Goal: Obtain resource: Download file/media

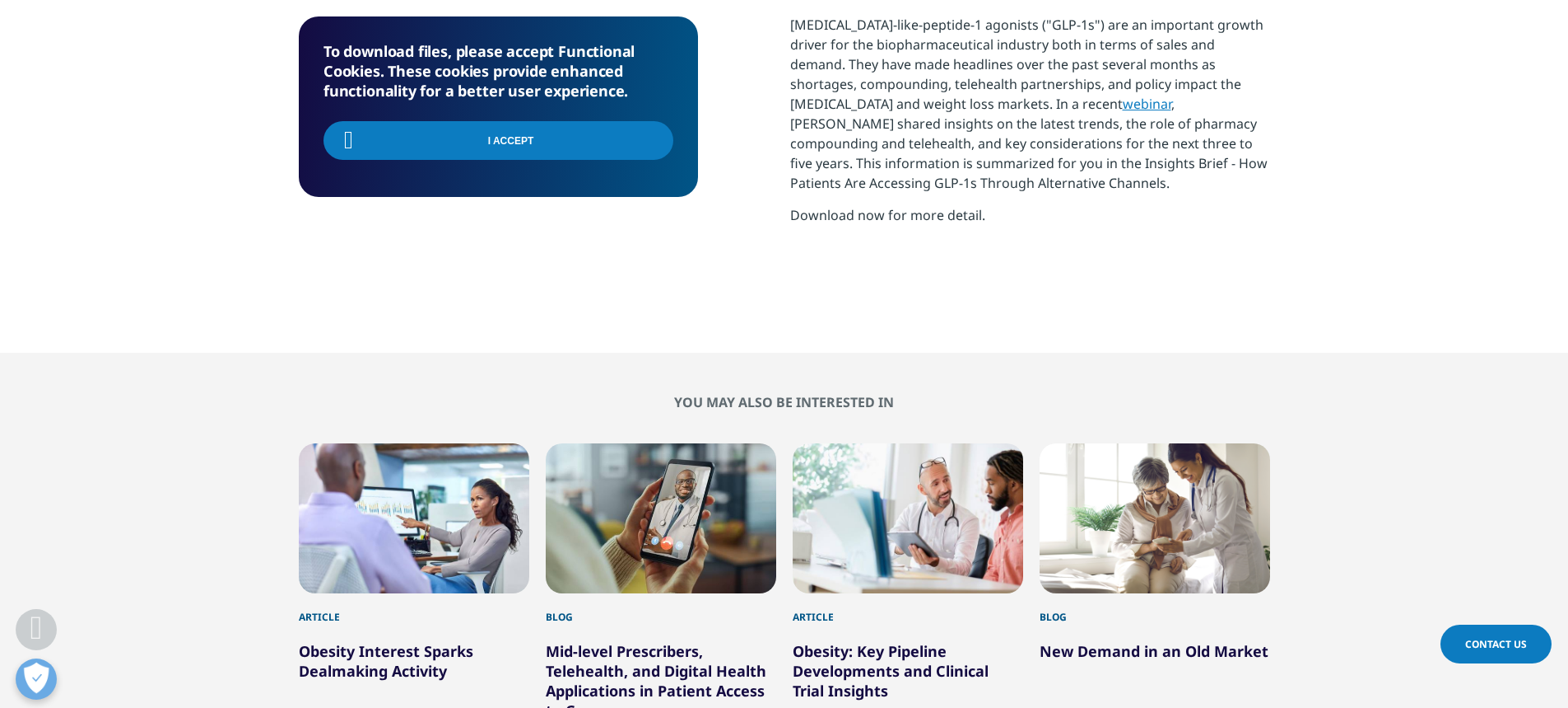
scroll to position [263, 972]
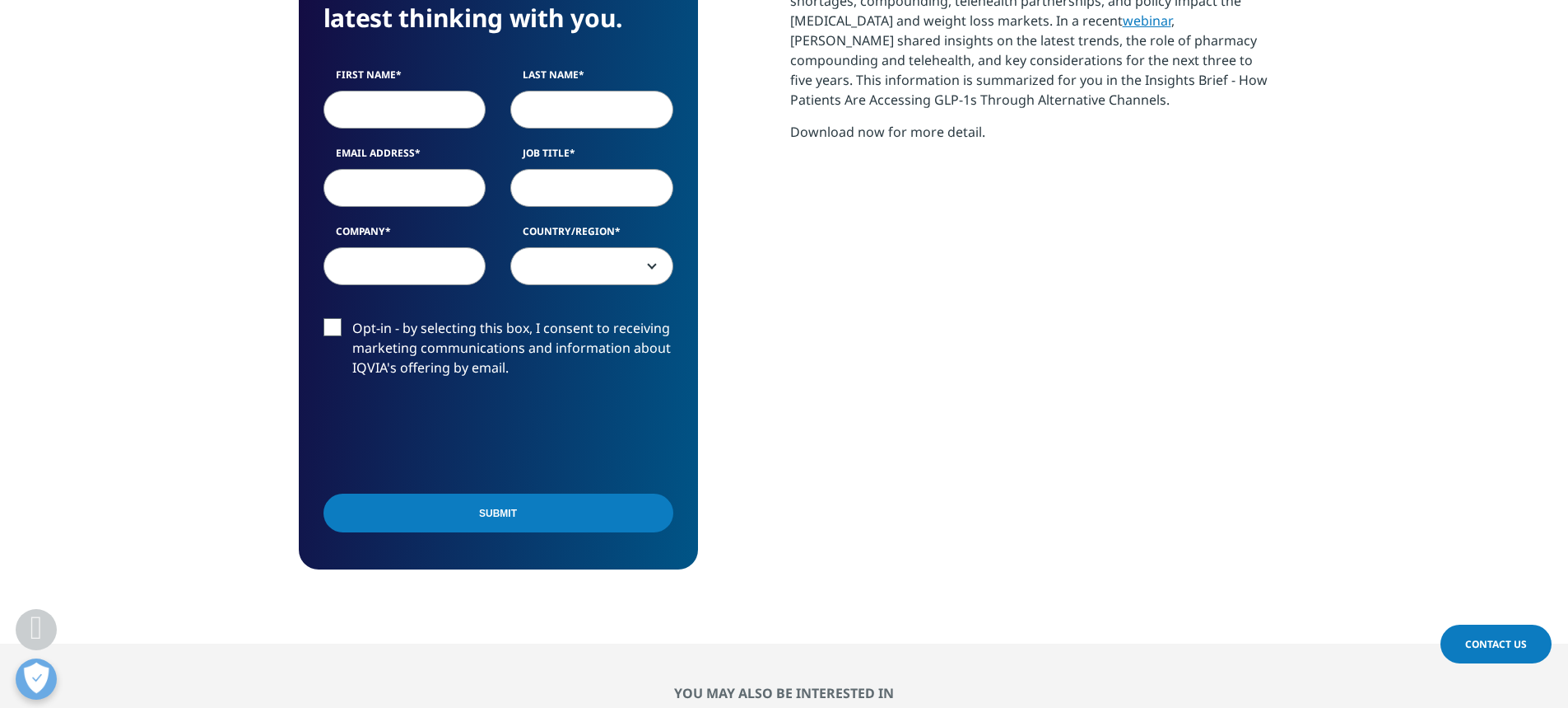
click at [374, 105] on input "First Name" at bounding box center [404, 110] width 163 height 38
type input "Florencio"
type input "Calderon"
type input "fcalderon@saperehealth.com"
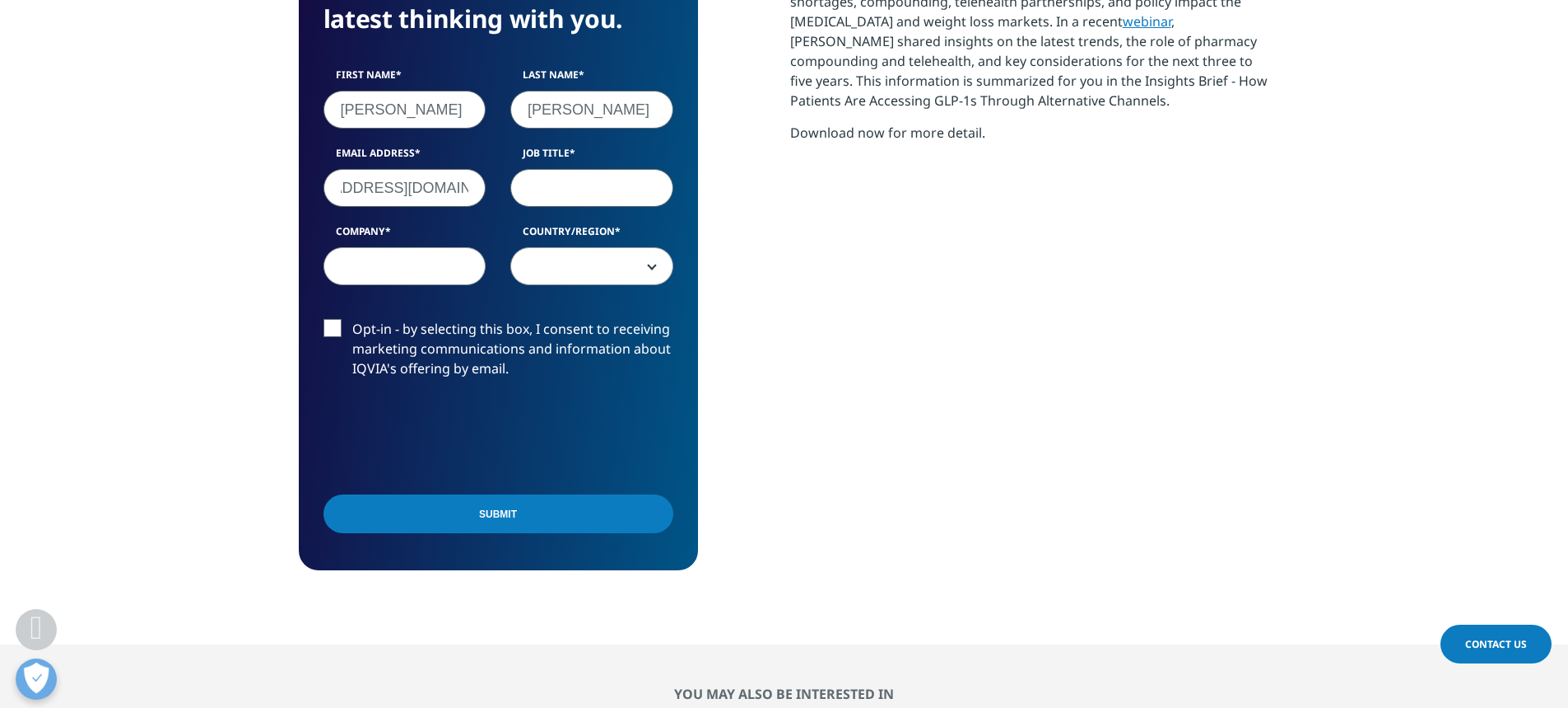
scroll to position [0, 0]
type input "CCO"
type input "Sapere Health Solutions"
click at [566, 280] on span at bounding box center [591, 267] width 161 height 38
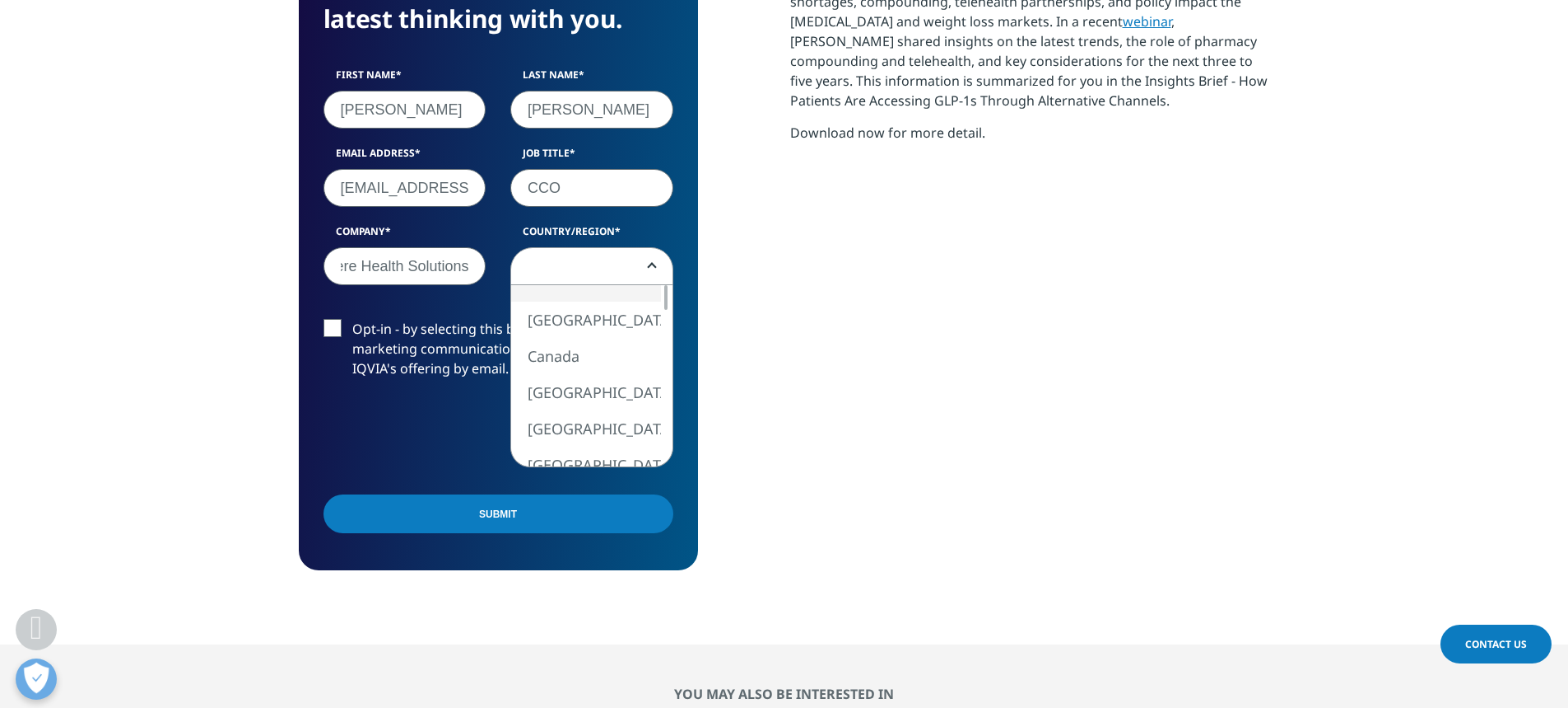
scroll to position [0, 0]
select select "[GEOGRAPHIC_DATA]"
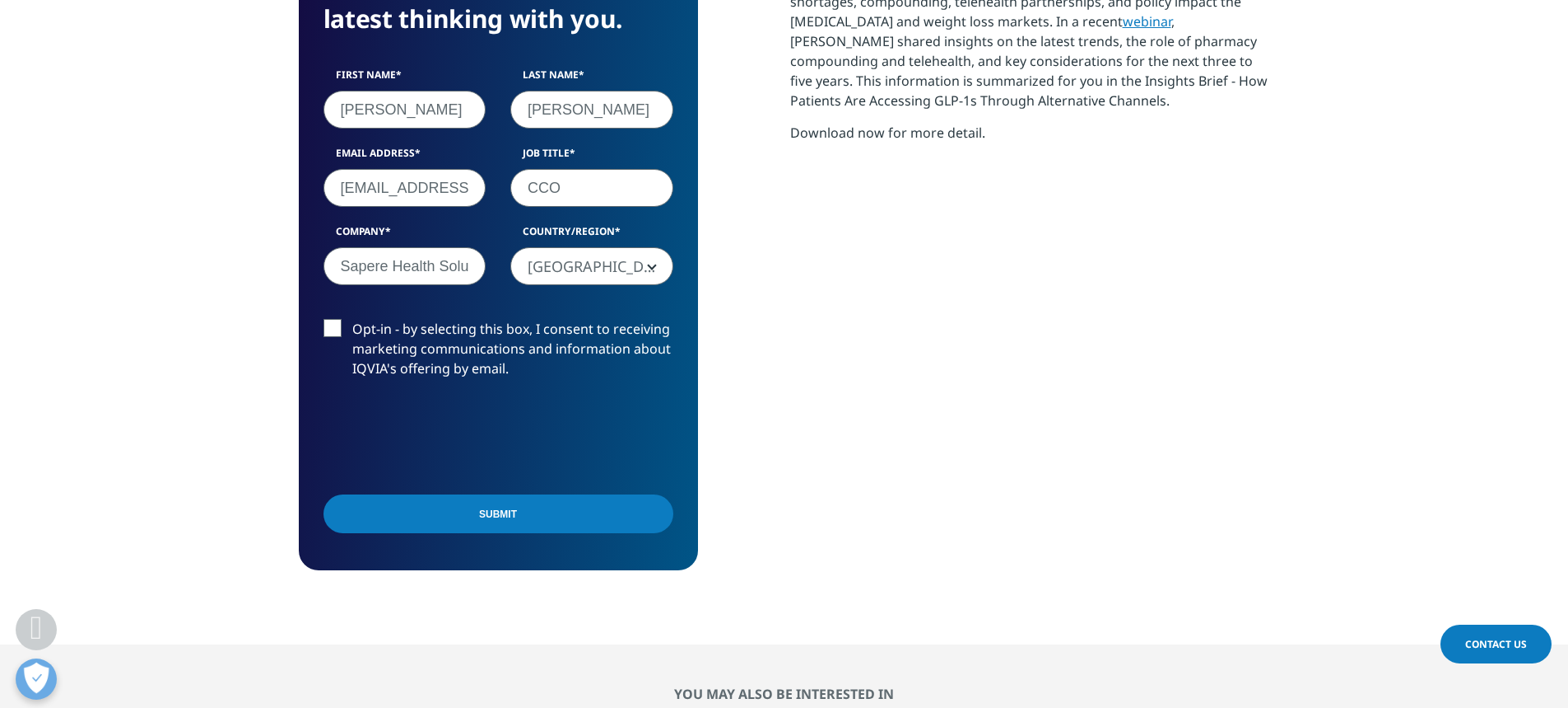
click at [338, 345] on label "Opt-in - by selecting this box, I consent to receiving marketing communications…" at bounding box center [498, 353] width 350 height 69
click at [352, 319] on input "Opt-in - by selecting this box, I consent to receiving marketing communications…" at bounding box center [352, 319] width 0 height 0
click at [485, 521] on input "Submit" at bounding box center [498, 513] width 350 height 39
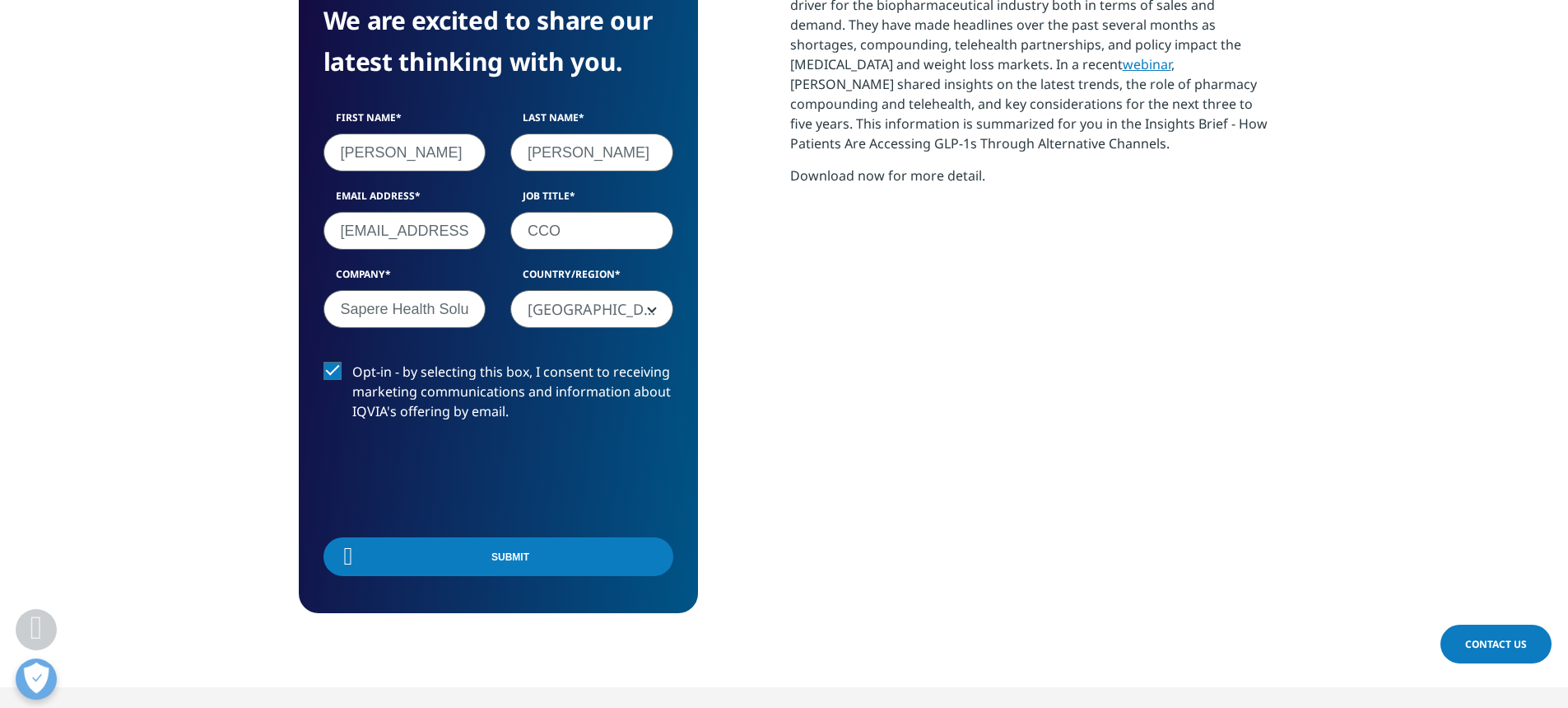
scroll to position [263, 972]
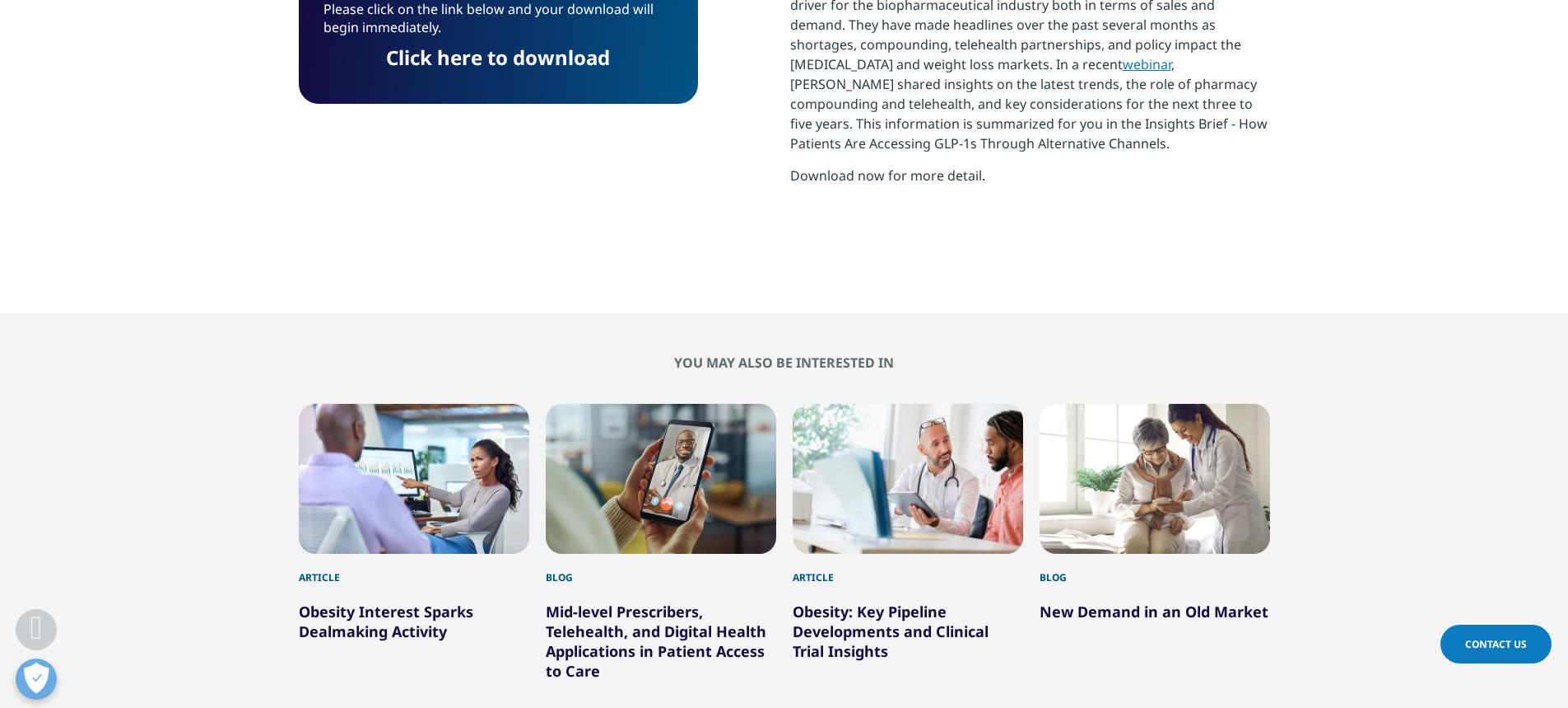
click at [577, 80] on div "Please click on the link below and your download will begin immediately. Click …" at bounding box center [498, 39] width 400 height 129
click at [573, 64] on link "Click here to download" at bounding box center [498, 57] width 224 height 27
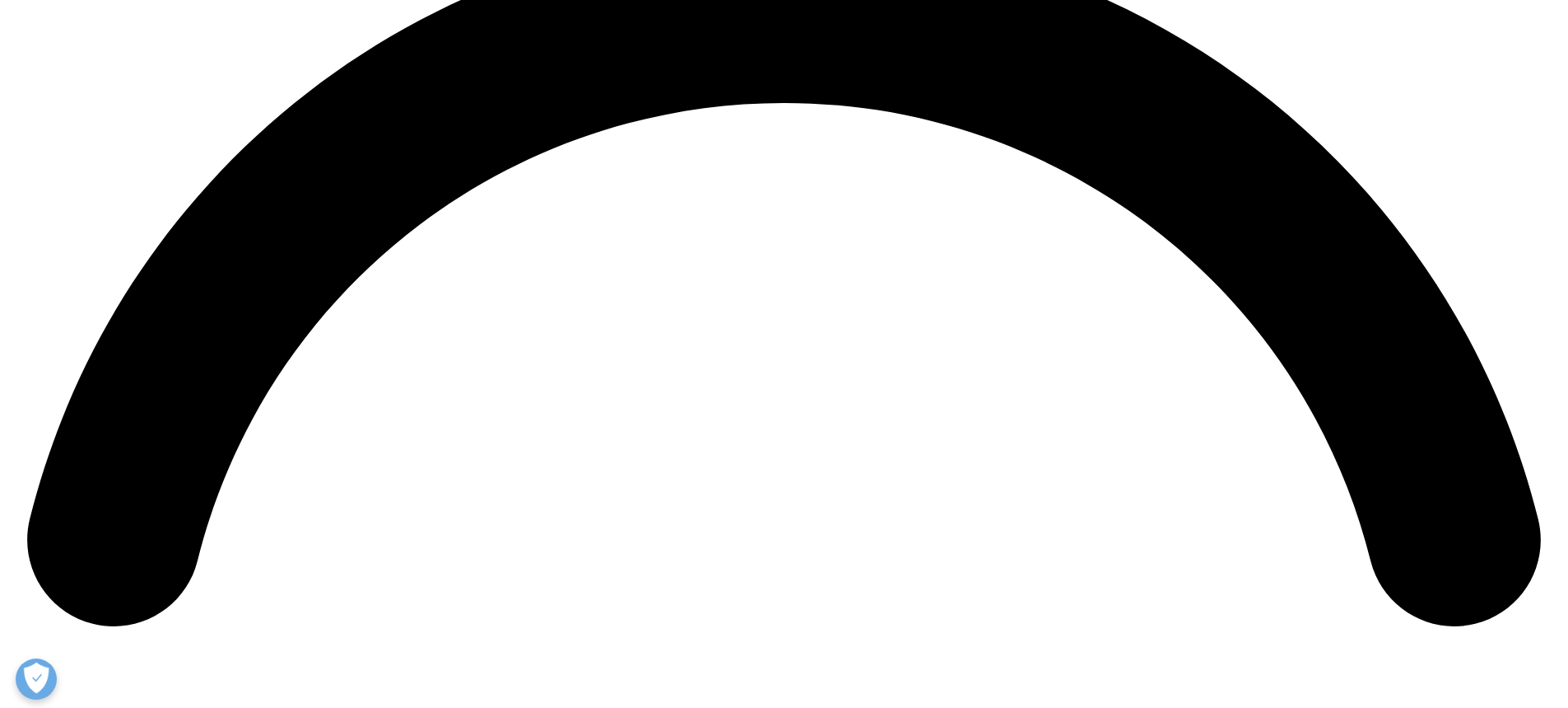
scroll to position [3130, 0]
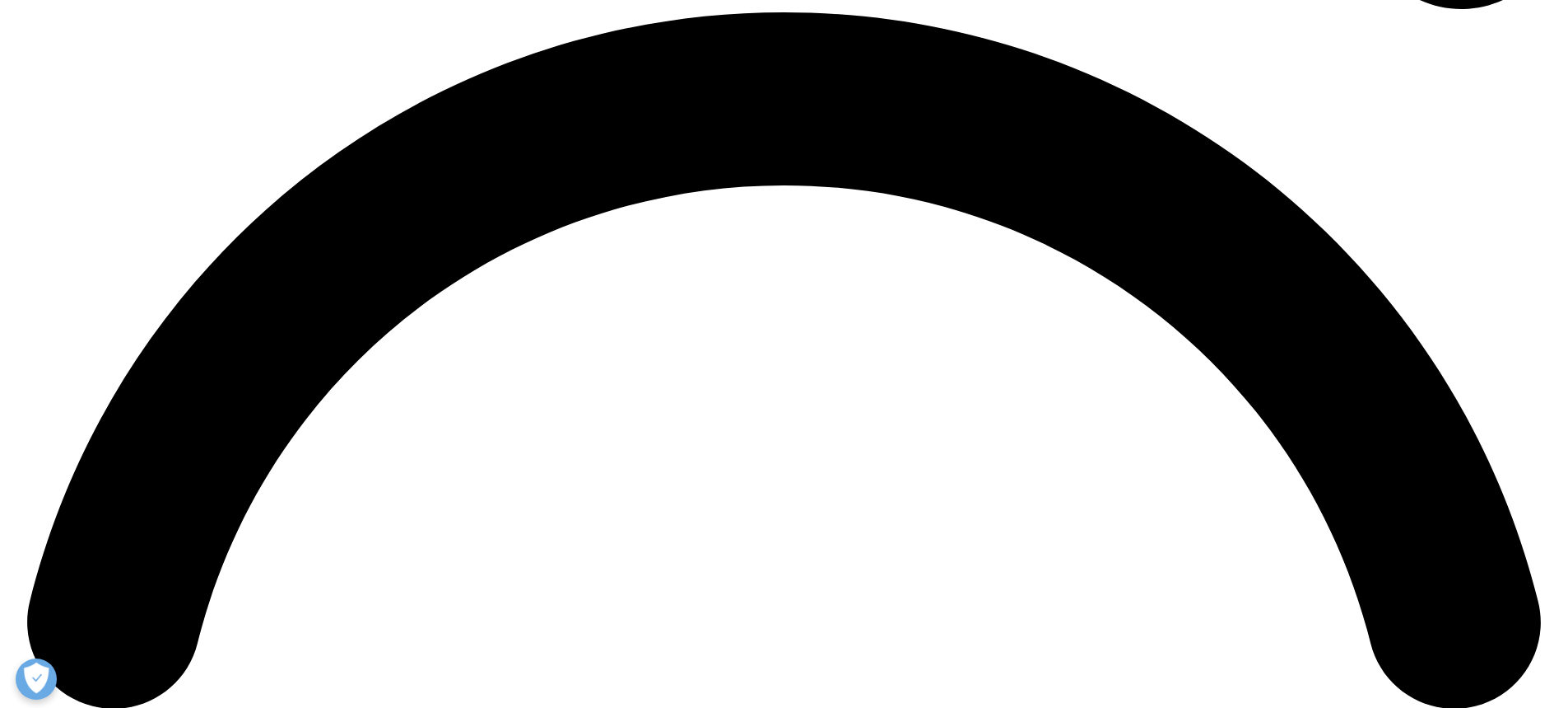
drag, startPoint x: 505, startPoint y: 410, endPoint x: 768, endPoint y: 575, distance: 310.5
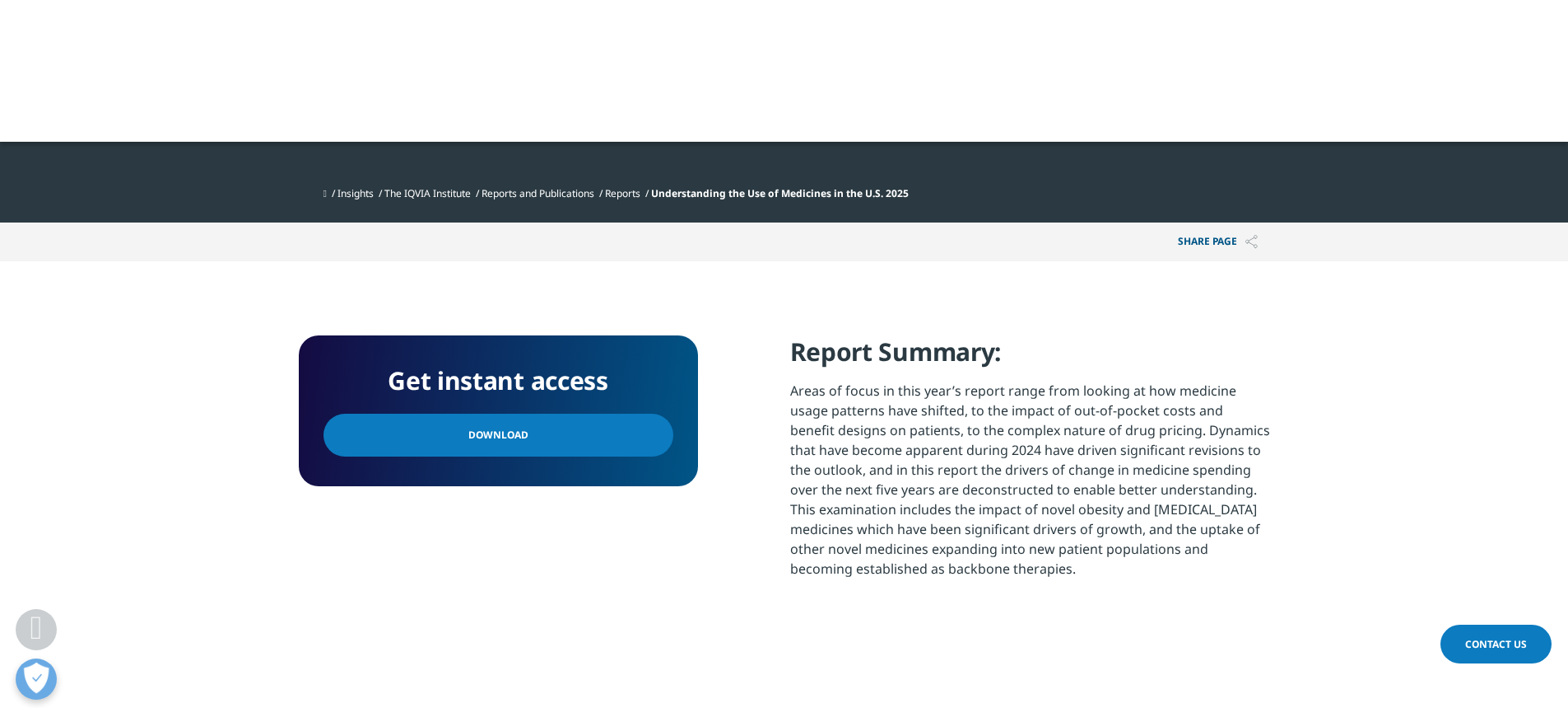
scroll to position [659, 0]
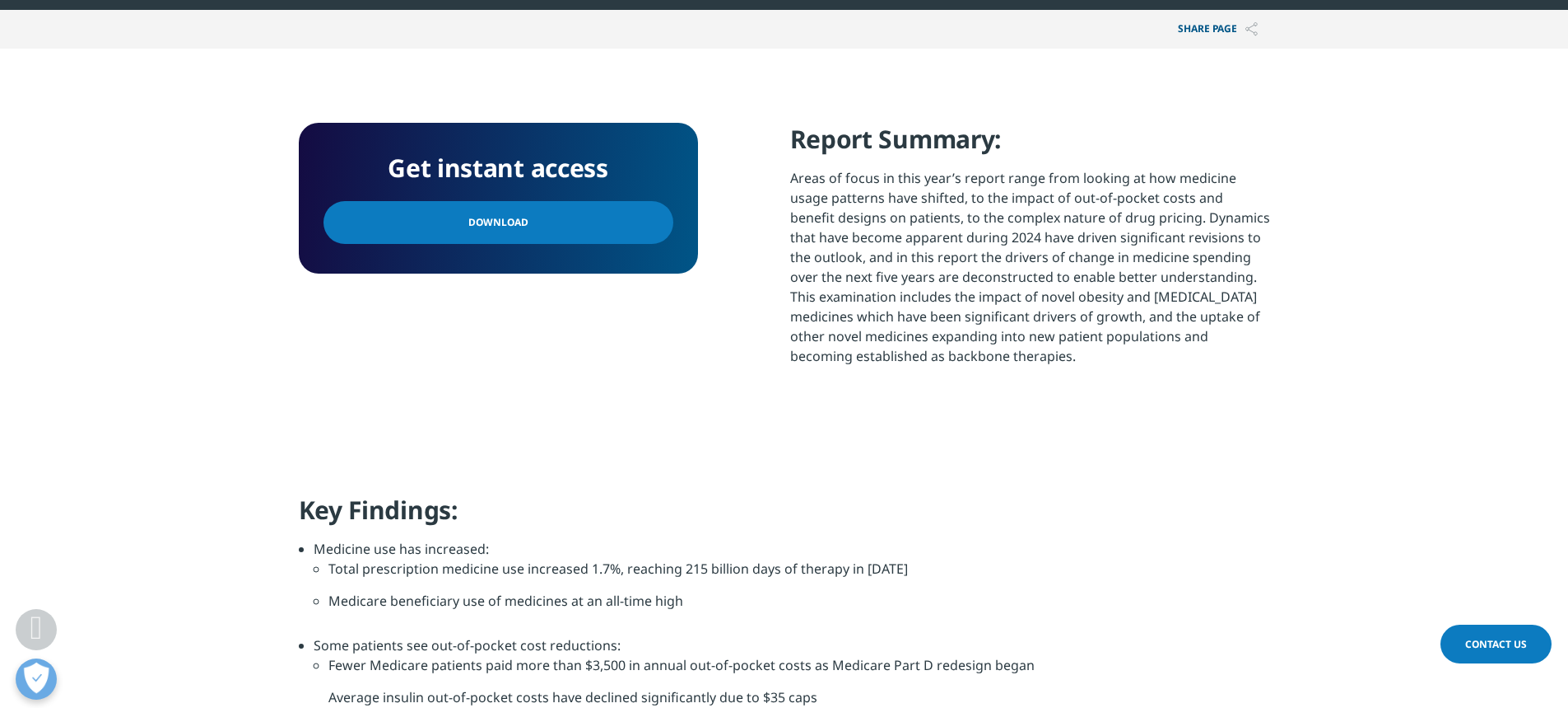
click at [408, 235] on link "Download" at bounding box center [498, 222] width 350 height 43
